Goal: Task Accomplishment & Management: Complete application form

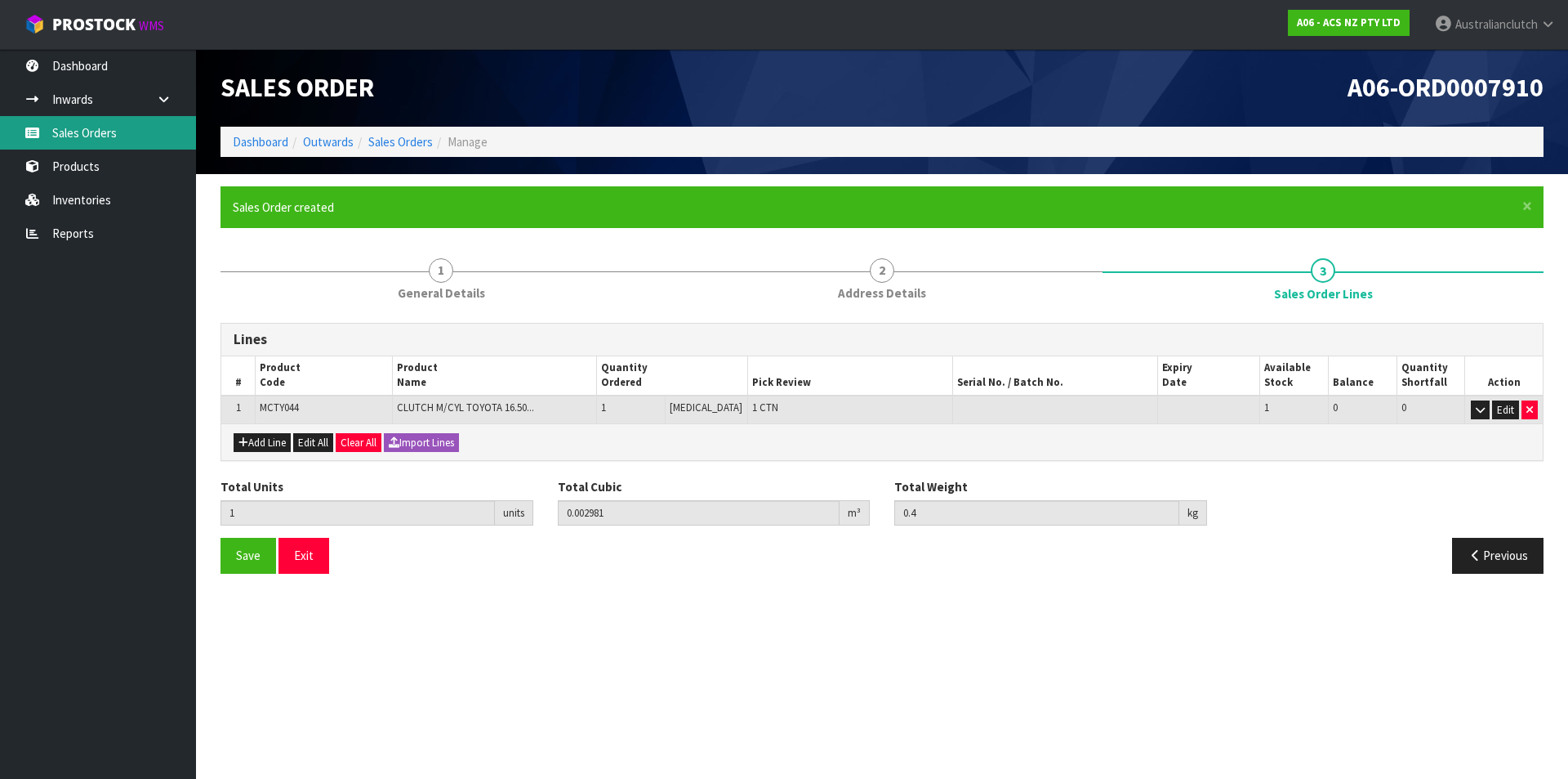
click at [114, 131] on link "Sales Orders" at bounding box center [97, 133] width 196 height 33
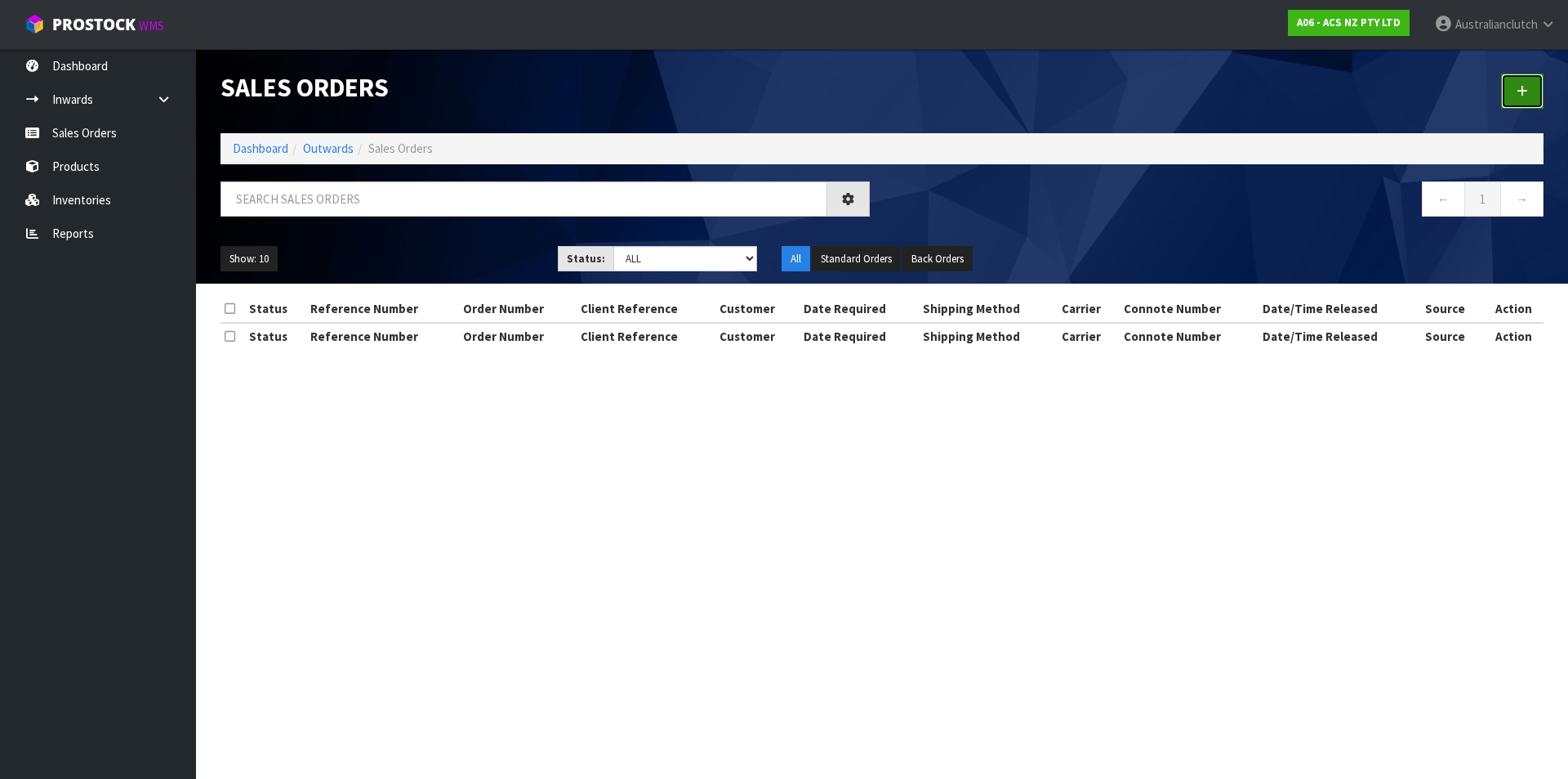
click at [1525, 98] on link at bounding box center [1522, 91] width 43 height 35
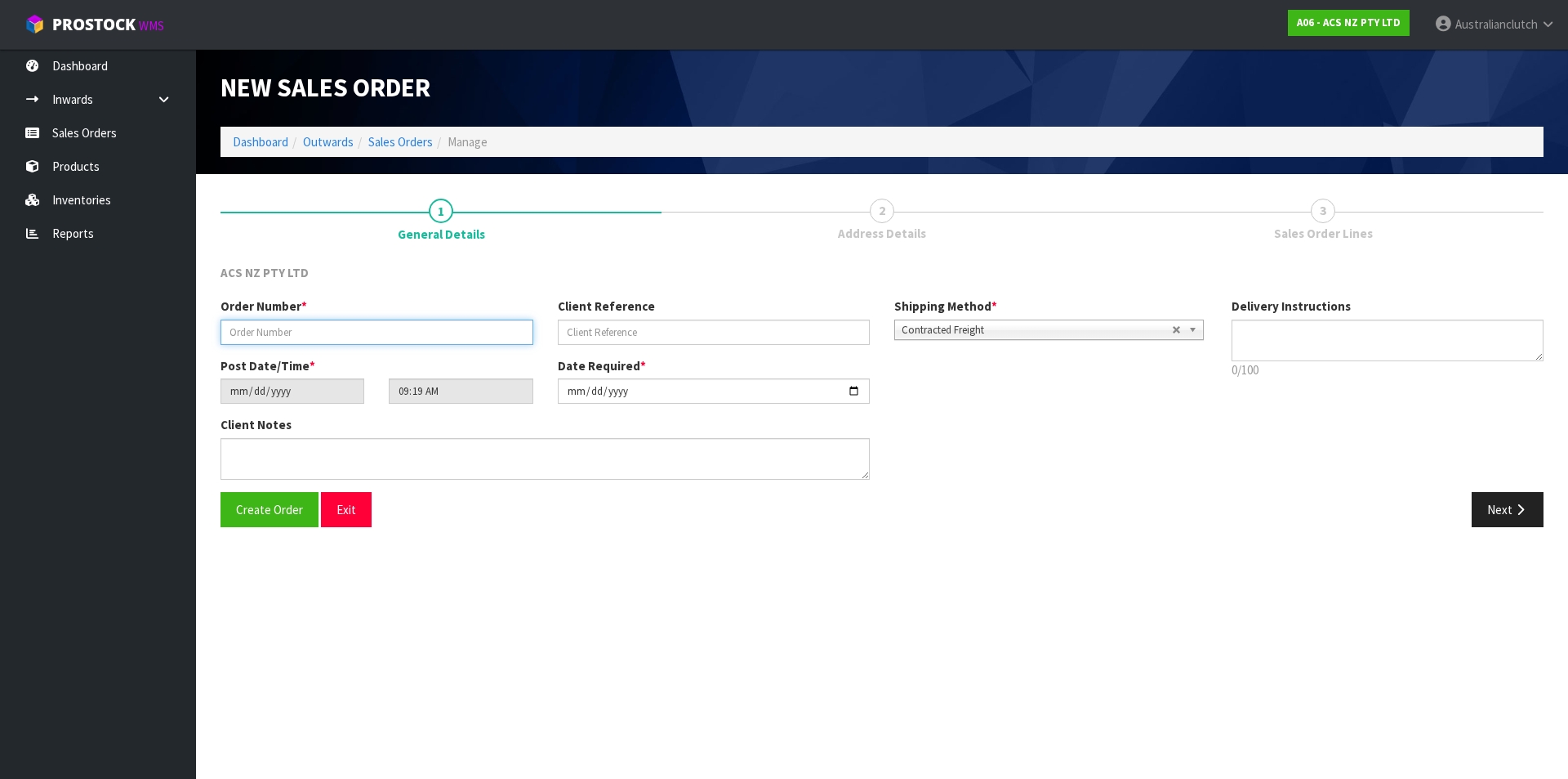
click at [408, 331] on input "text" at bounding box center [376, 332] width 313 height 25
type input "208290.1"
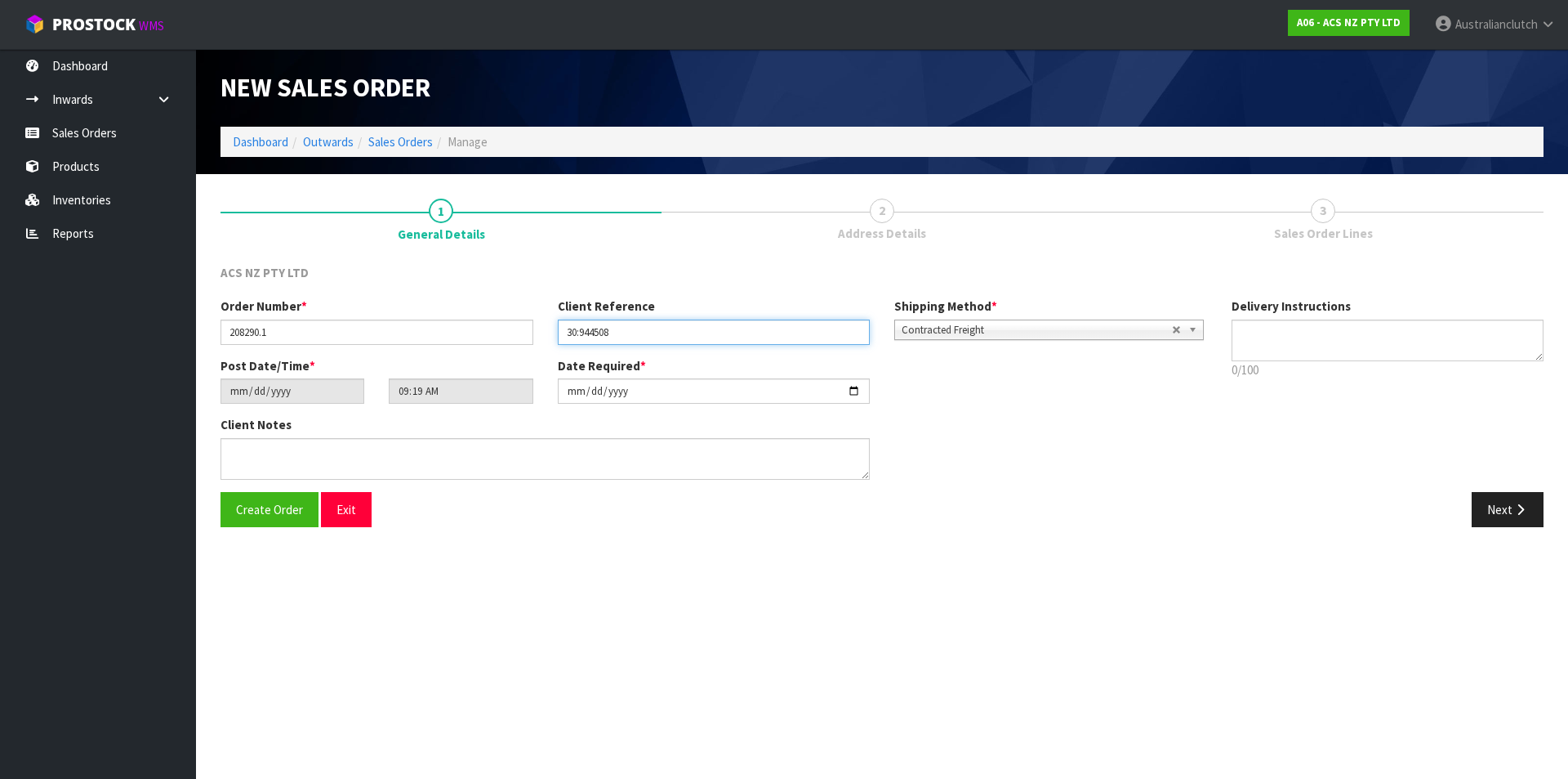
type input "30:944508"
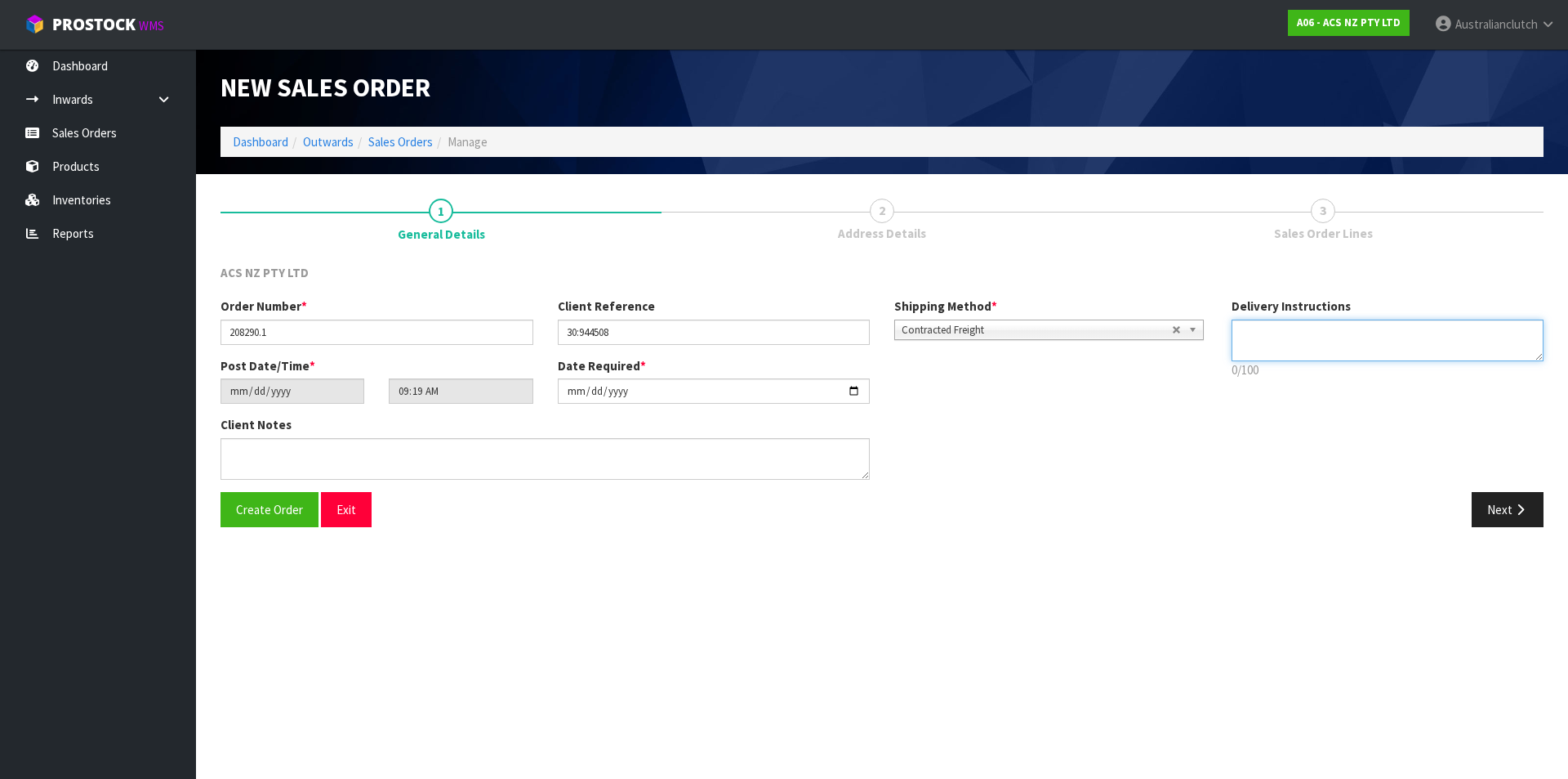
click at [1280, 338] on textarea at bounding box center [1388, 340] width 313 height 42
type textarea "NZC PLEASE"
click at [1513, 522] on button "Next" at bounding box center [1508, 510] width 72 height 35
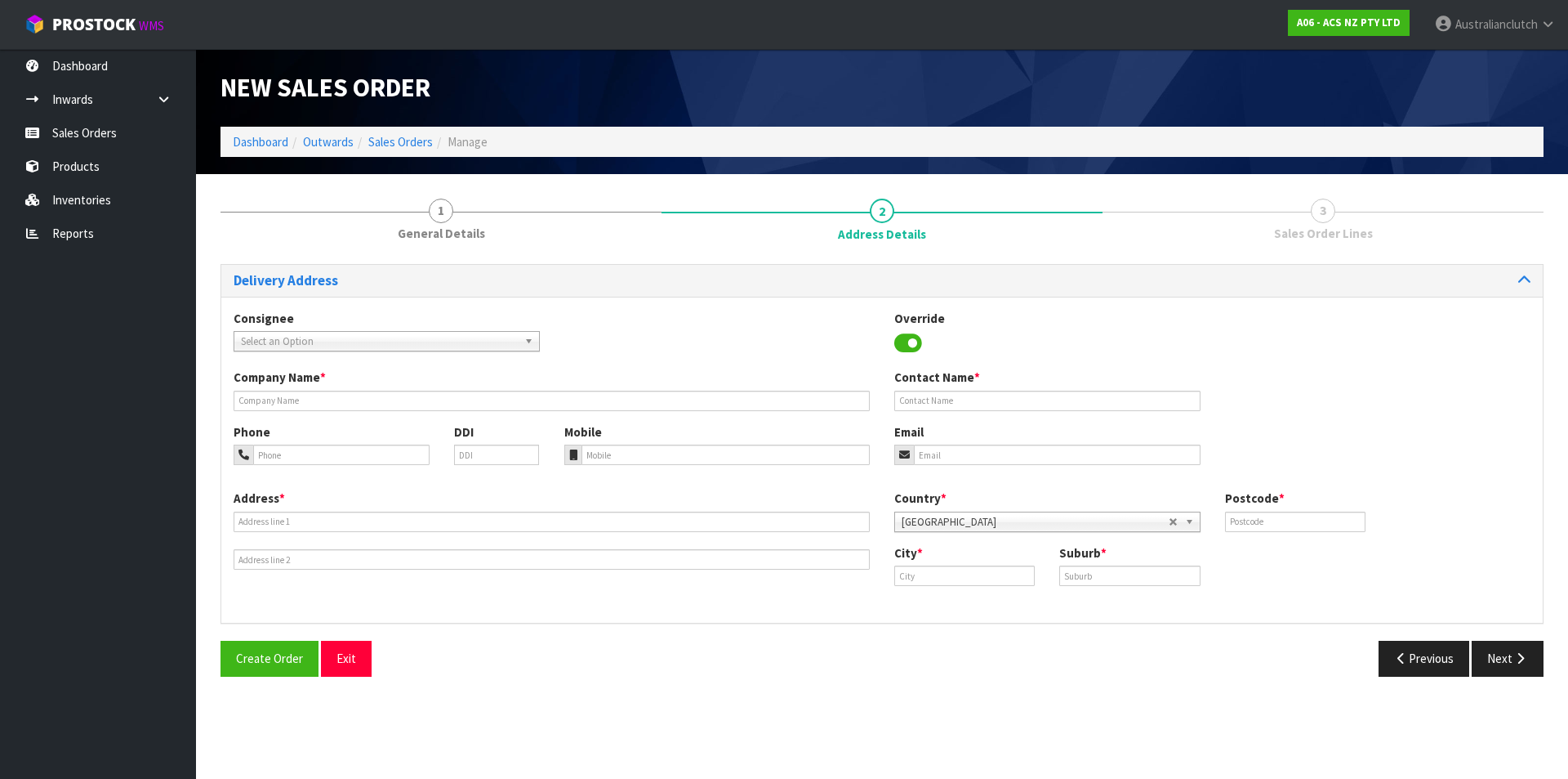
click at [242, 346] on span "Select an Option" at bounding box center [379, 341] width 277 height 19
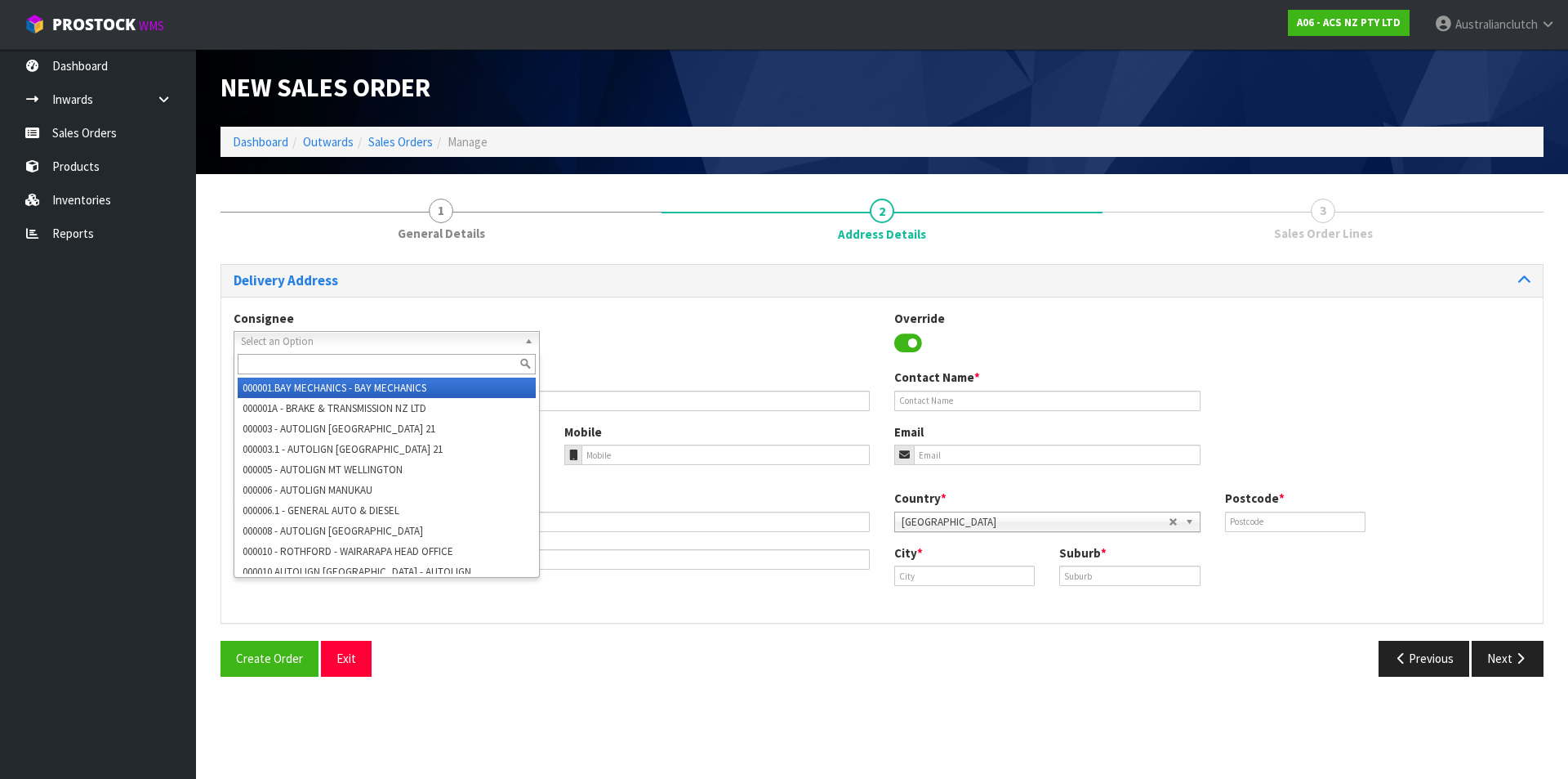
type input "0"
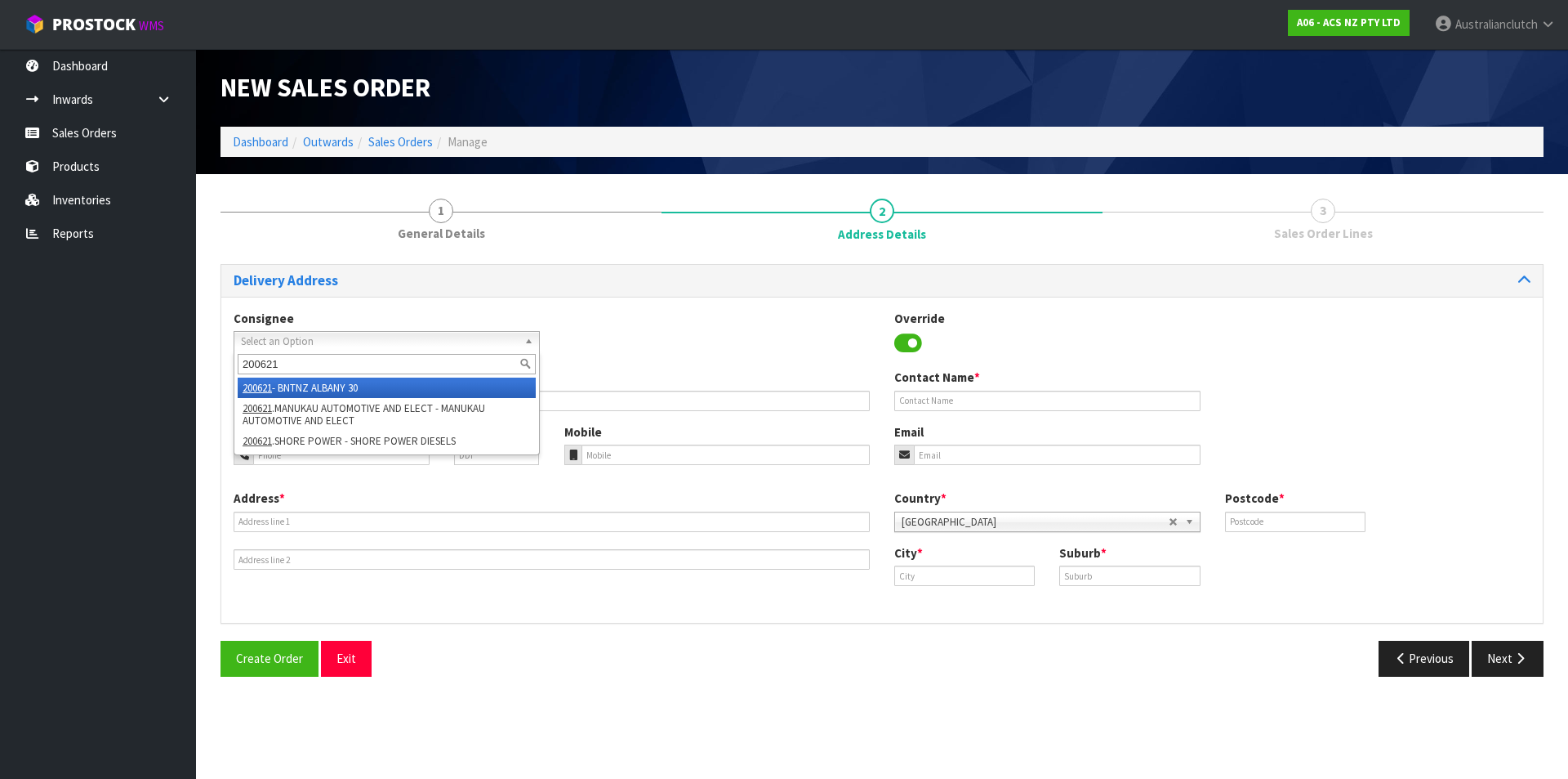
type input "200621"
click at [308, 390] on li "200621 - BNTNZ ALBANY 30" at bounding box center [387, 387] width 298 height 20
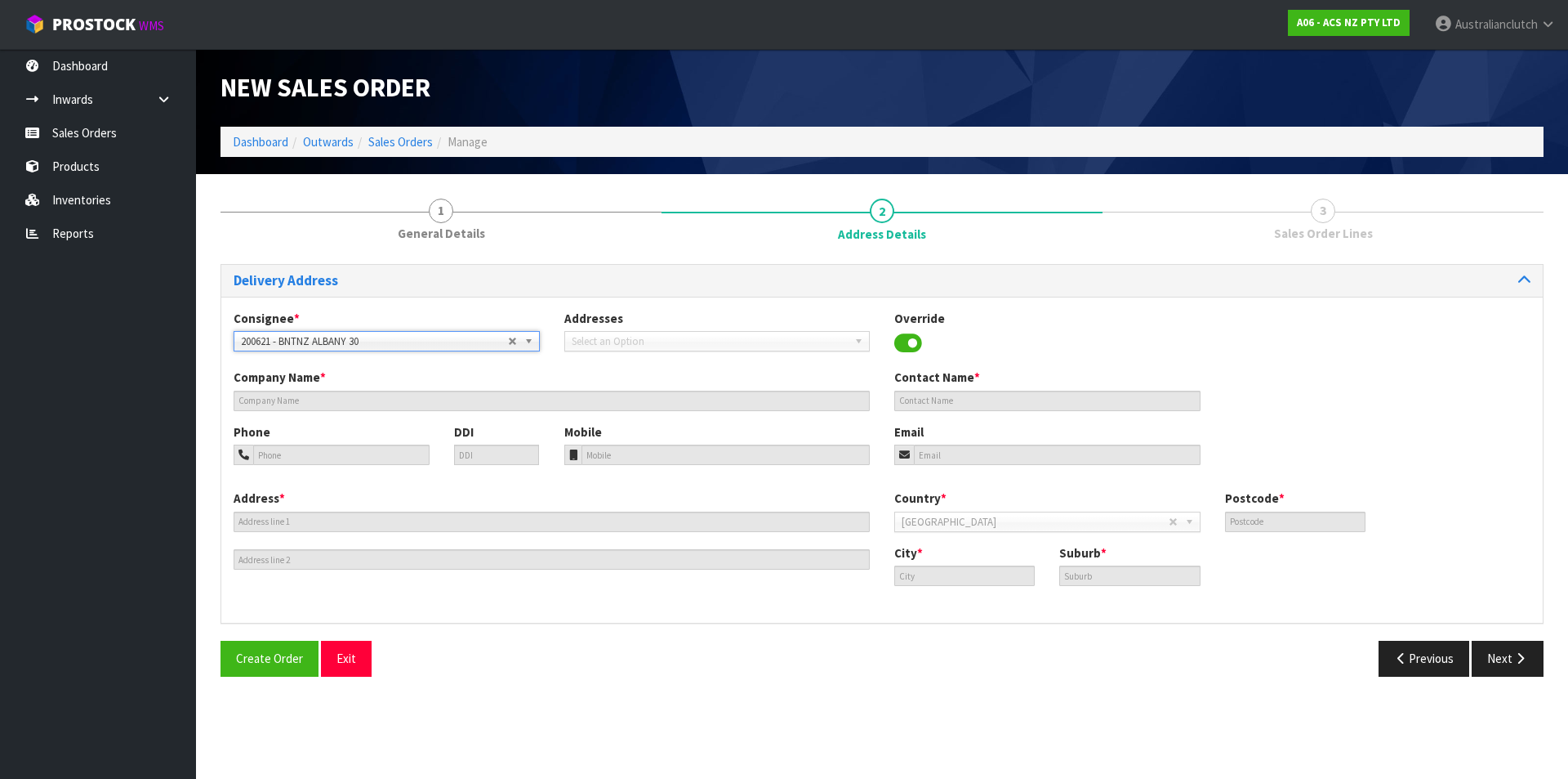
type input "BNTNZ ALBANY 30"
type input "[STREET_ADDRESS]"
type input "0632"
type input "[GEOGRAPHIC_DATA]"
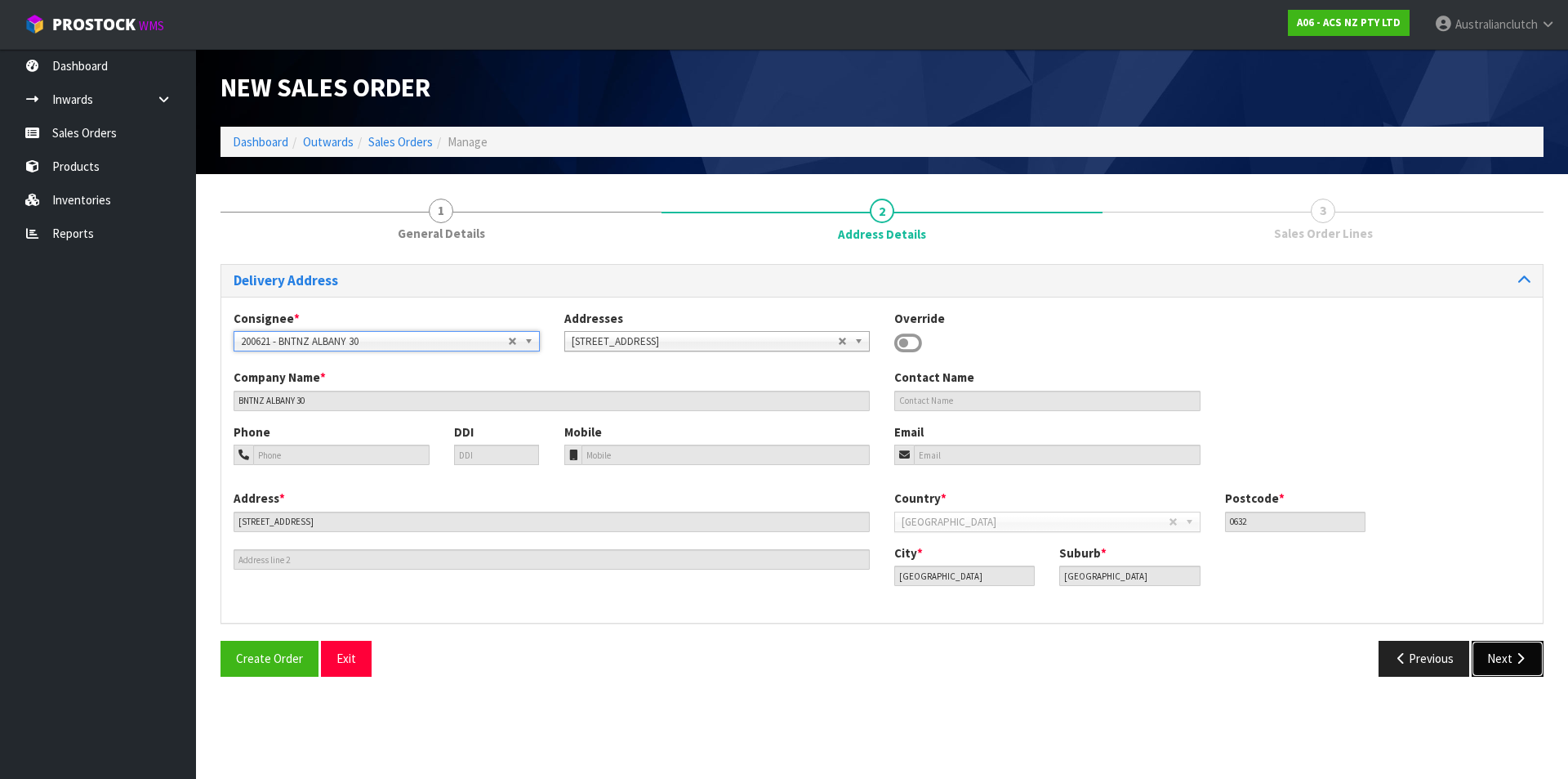
click at [1490, 659] on button "Next" at bounding box center [1508, 658] width 72 height 35
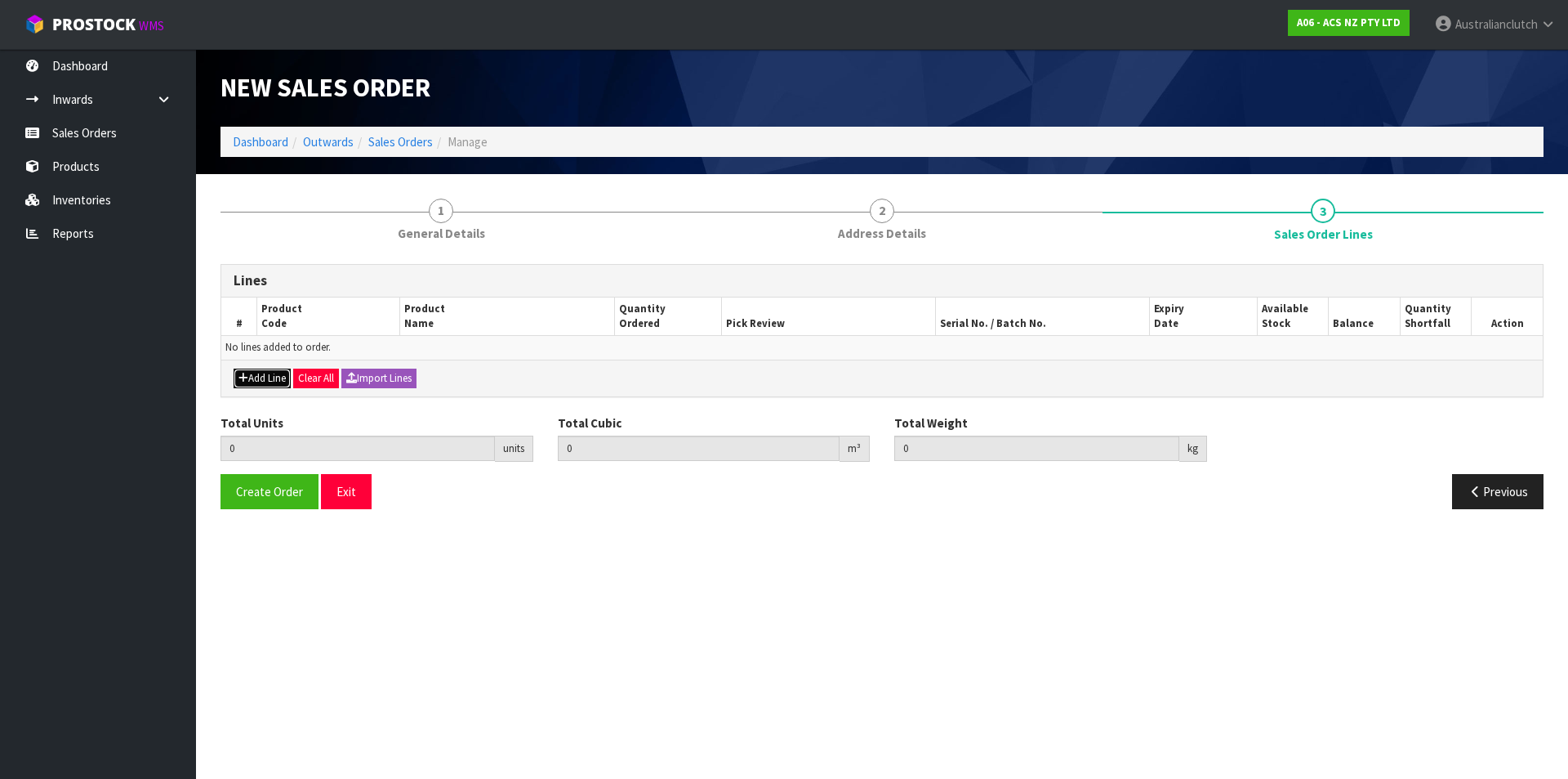
click at [243, 379] on icon "button" at bounding box center [244, 377] width 10 height 11
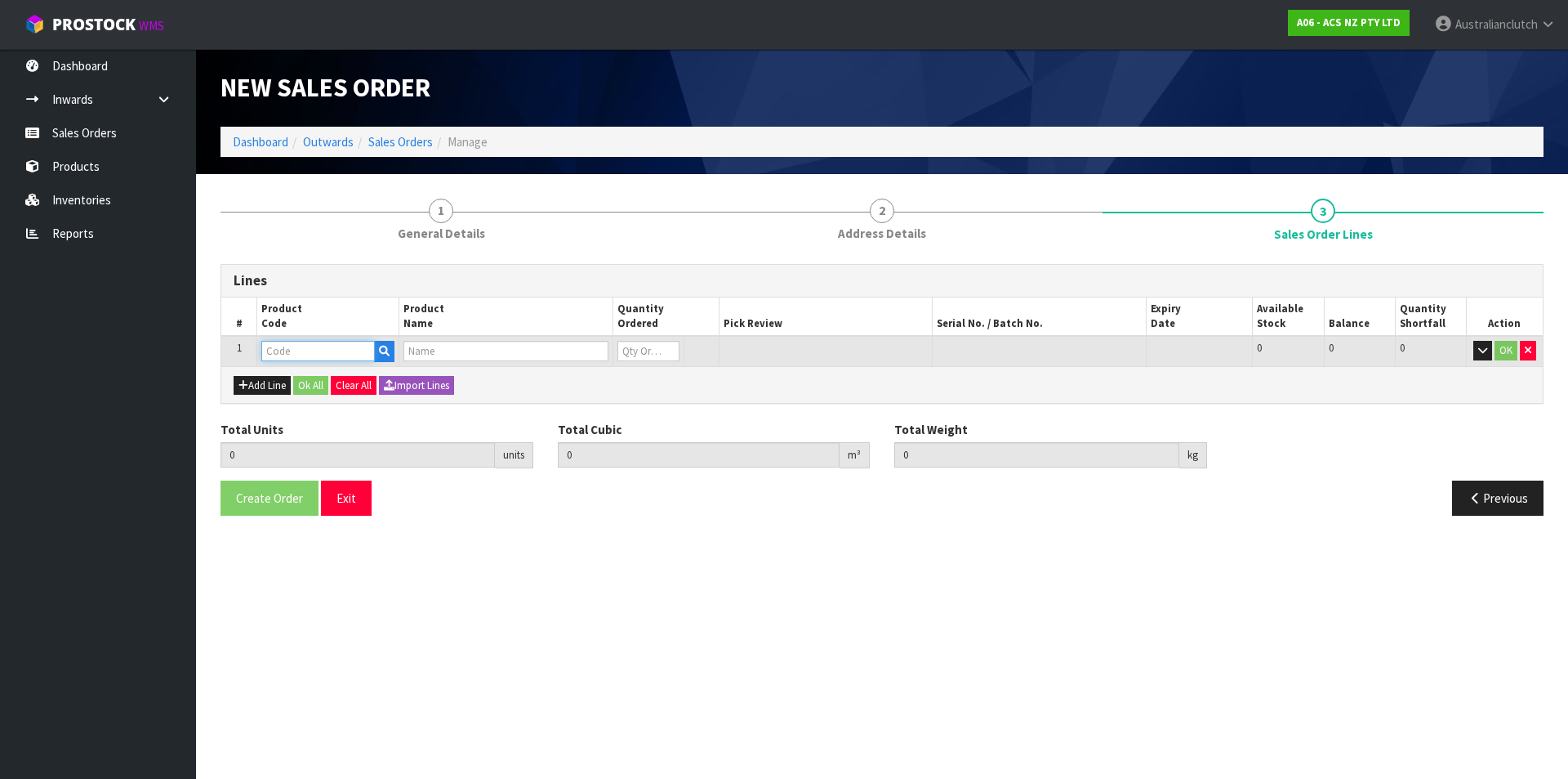
click at [265, 356] on input "text" at bounding box center [318, 350] width 113 height 20
type input "KNI24001-1A"
click at [363, 372] on link "KNI24001-1A" at bounding box center [326, 378] width 129 height 22
type input "KNI24001-1A"
type input "0.000000"
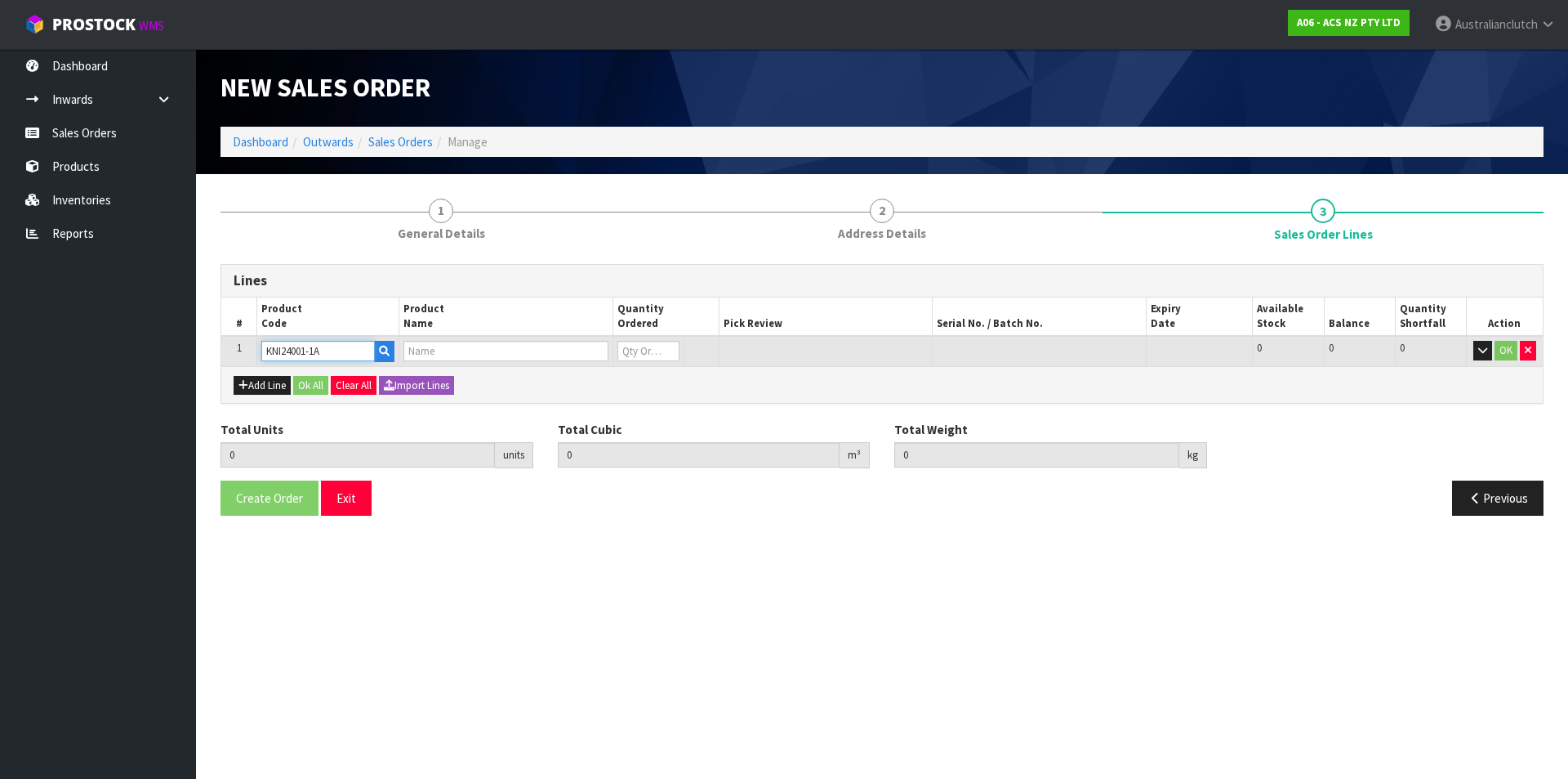
type input "0.000"
type input "KIT PER NISSAN SKYL 2.0/2.5L"
type input "0"
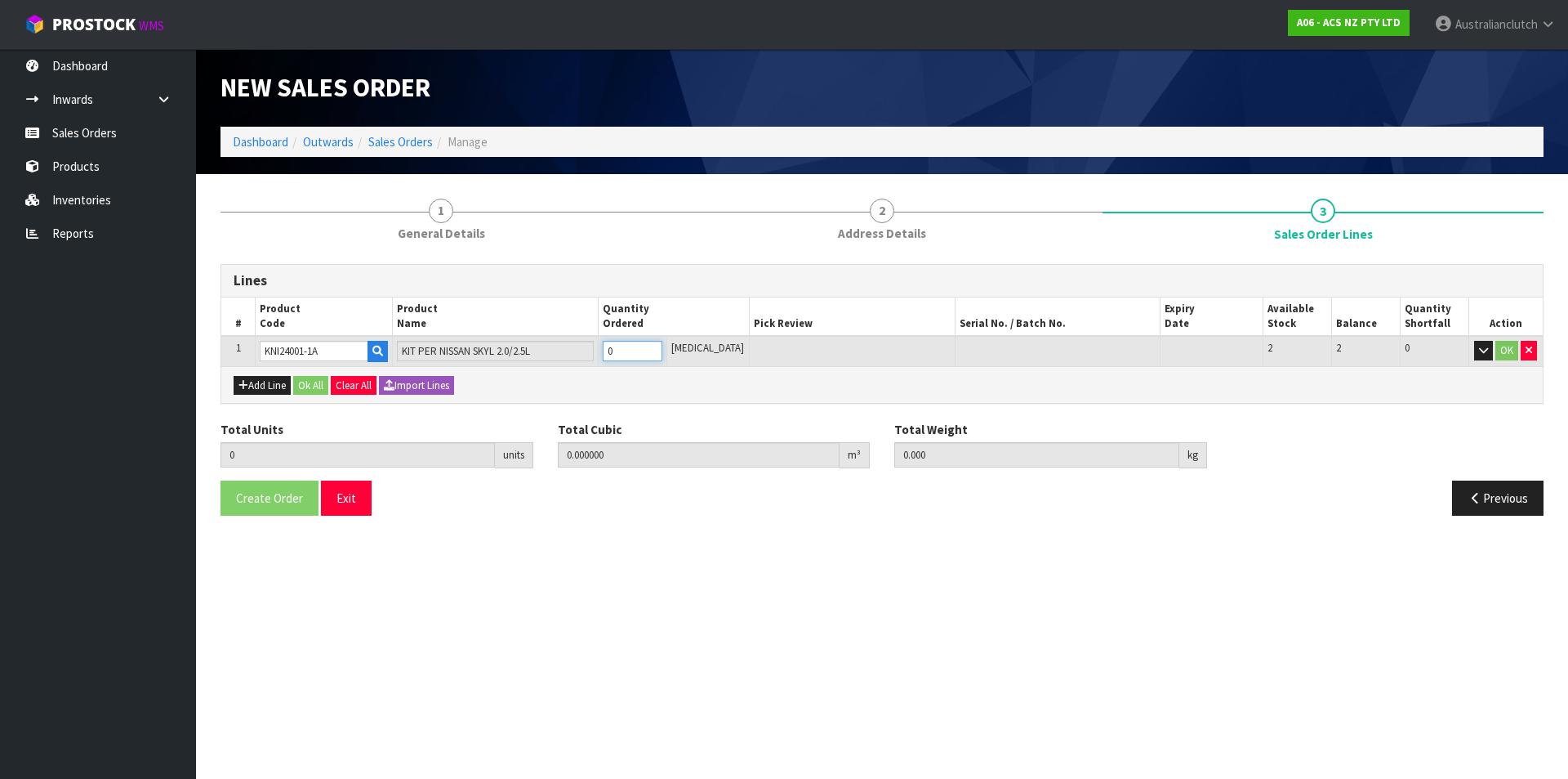
type input "1"
type input "0.01443"
type input "9.55"
type input "1"
click at [663, 347] on input "1" at bounding box center [632, 350] width 59 height 20
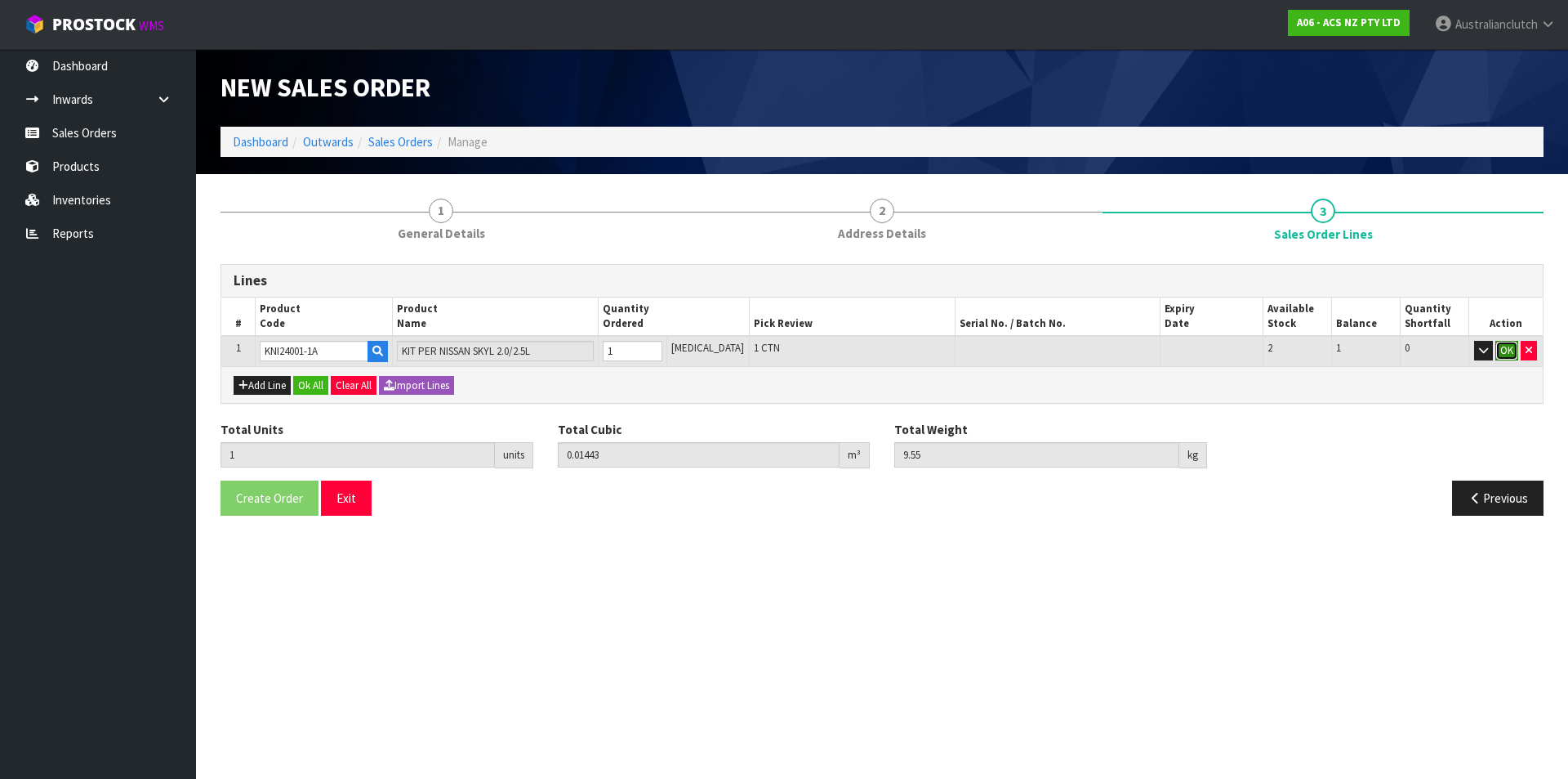
click at [1507, 350] on button "OK" at bounding box center [1507, 350] width 22 height 19
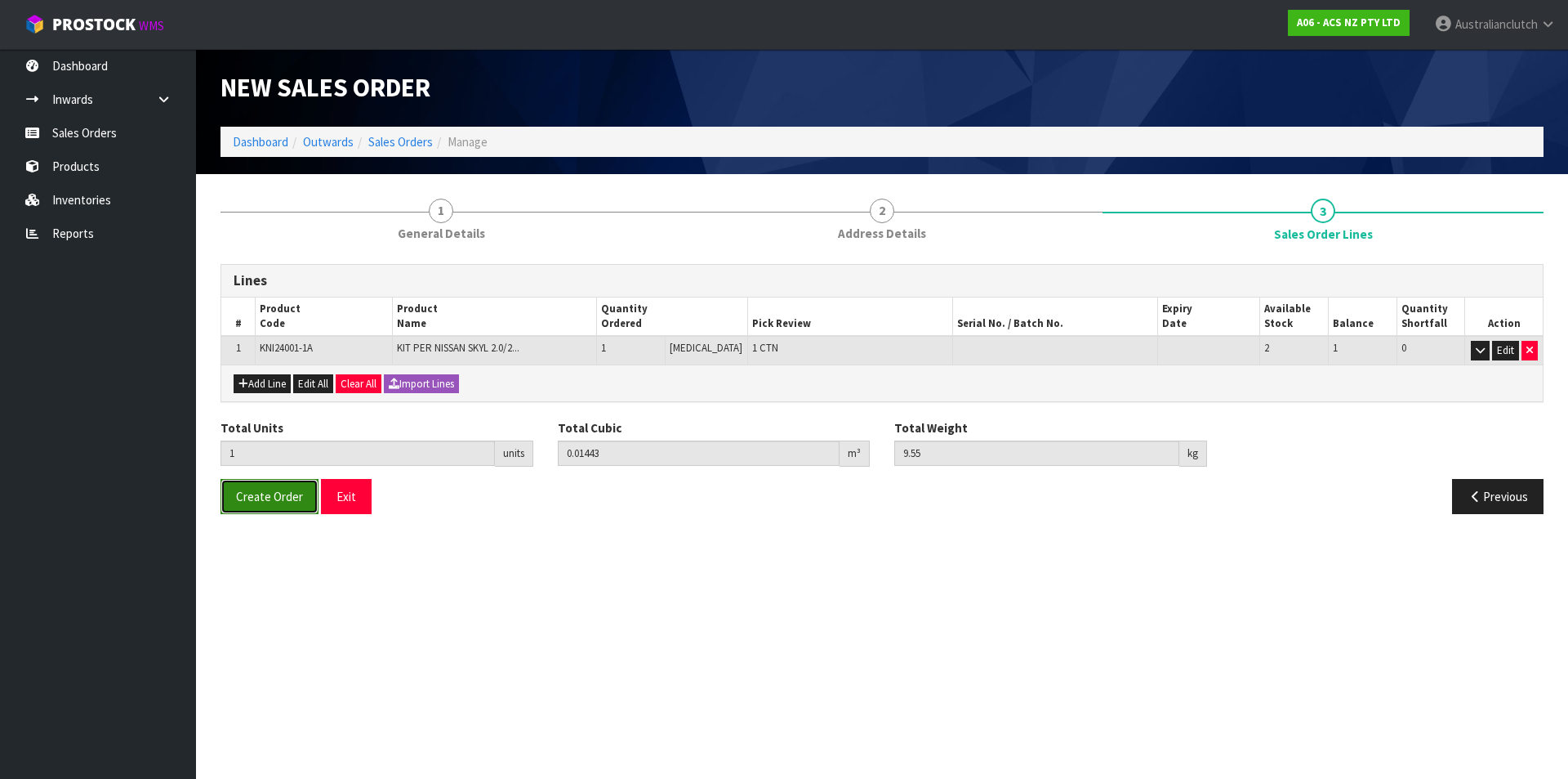
click at [298, 496] on span "Create Order" at bounding box center [269, 496] width 67 height 16
